Goal: Book appointment/travel/reservation

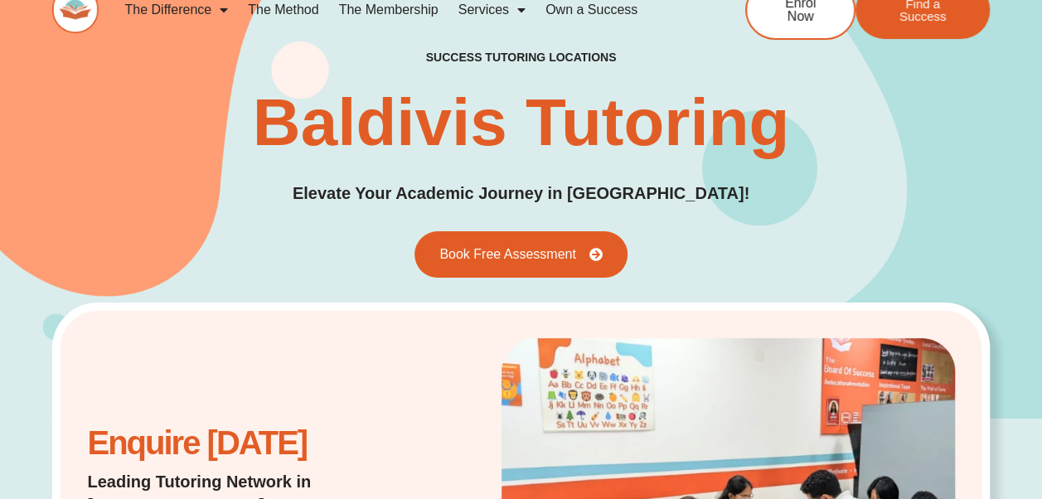
scroll to position [27, 0]
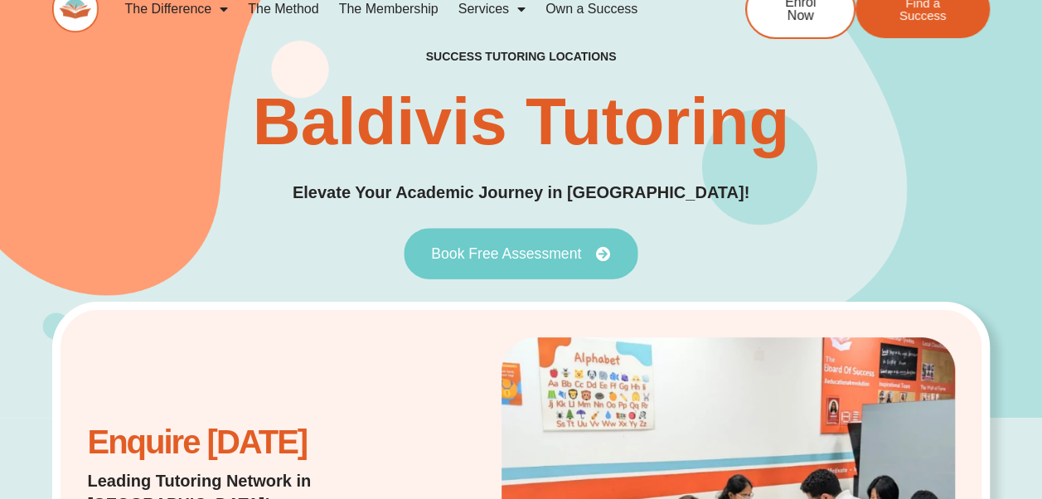
click at [542, 244] on link "Book Free Assessment" at bounding box center [521, 253] width 234 height 51
click at [495, 252] on span "Book Free Assessment" at bounding box center [506, 253] width 150 height 15
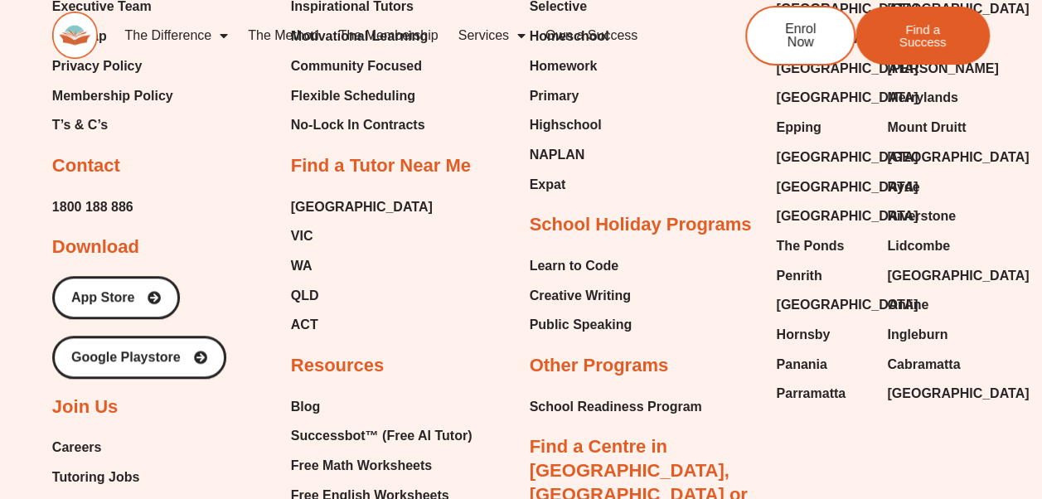
scroll to position [6729, 0]
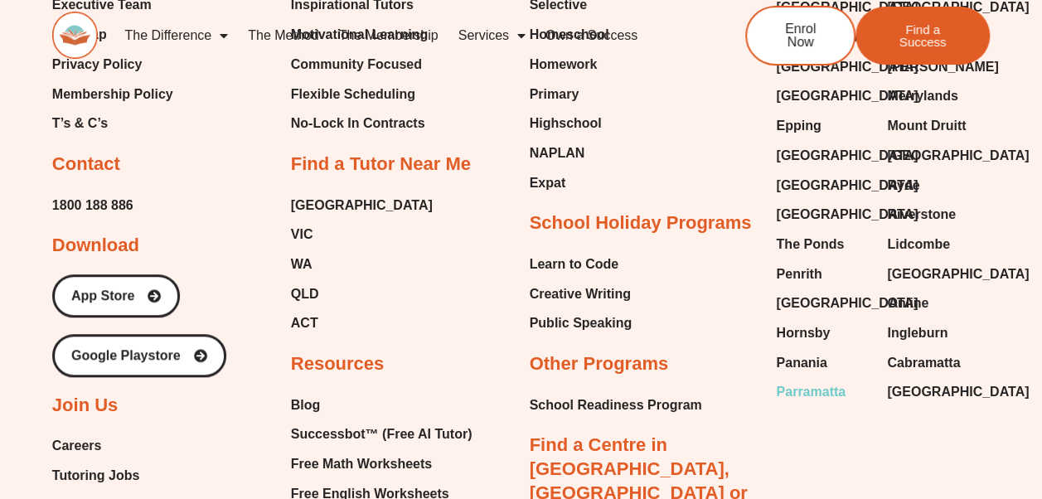
click at [511, 380] on span "Parramatta" at bounding box center [811, 392] width 70 height 25
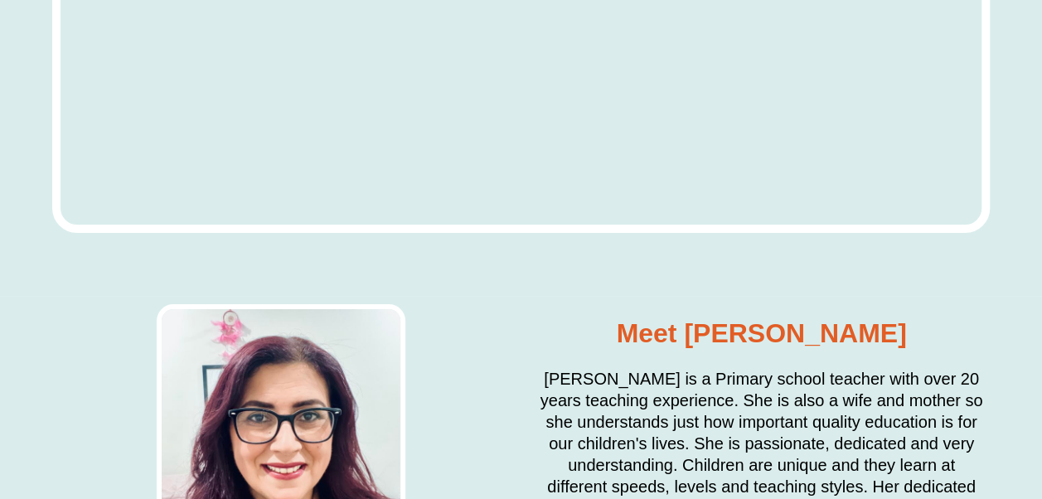
scroll to position [6137, 0]
